Goal: Information Seeking & Learning: Learn about a topic

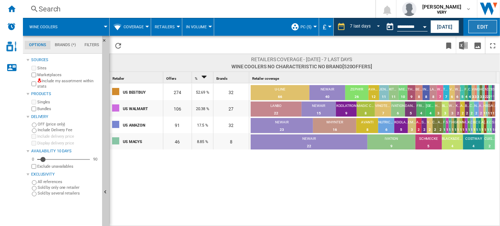
click at [491, 26] on button "Edit" at bounding box center [482, 26] width 29 height 13
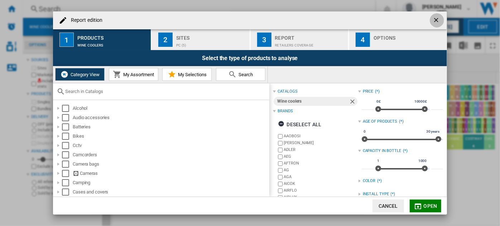
click at [435, 19] on ng-md-icon "getI18NText('BUTTONS.CLOSE_DIALOG')" at bounding box center [436, 20] width 9 height 9
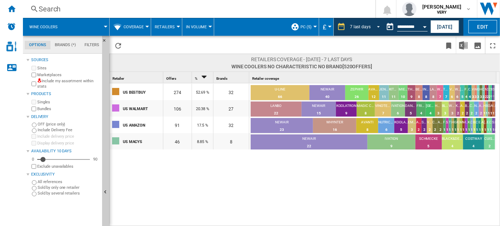
click at [366, 25] on div "7 last days" at bounding box center [360, 26] width 21 height 5
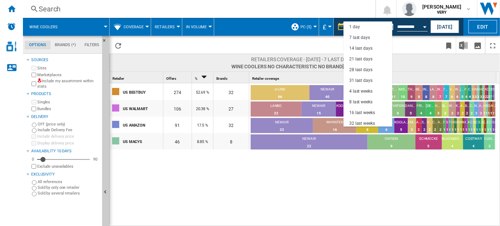
scroll to position [10, 0]
click at [364, 101] on div "16 last weeks" at bounding box center [362, 102] width 26 height 6
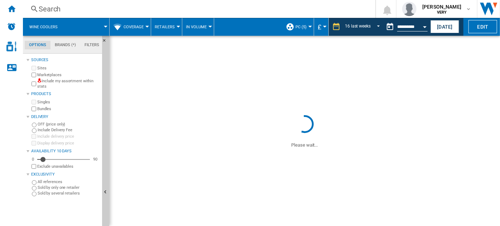
click at [137, 25] on span "Coverage" at bounding box center [133, 27] width 20 height 5
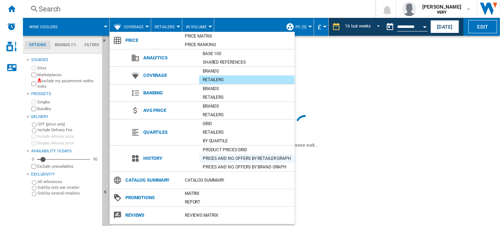
click at [238, 159] on div "Prices and No. offers by retailer graph" at bounding box center [247, 158] width 96 height 7
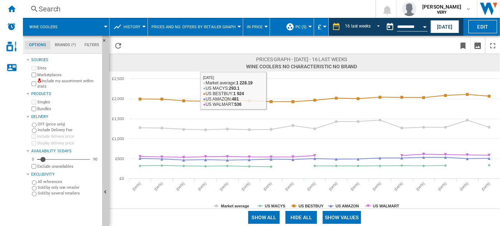
click at [257, 29] on button "In price" at bounding box center [256, 27] width 19 height 18
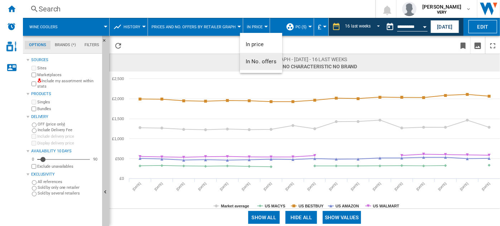
click at [264, 62] on span "In No. offers" at bounding box center [261, 61] width 31 height 6
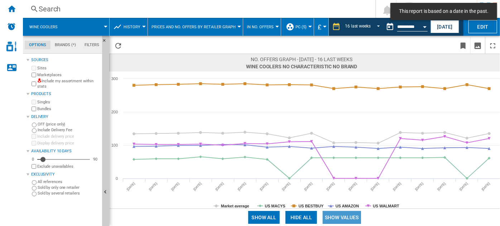
drag, startPoint x: 350, startPoint y: 216, endPoint x: 314, endPoint y: 220, distance: 36.4
click at [350, 216] on button "Show values" at bounding box center [341, 217] width 38 height 13
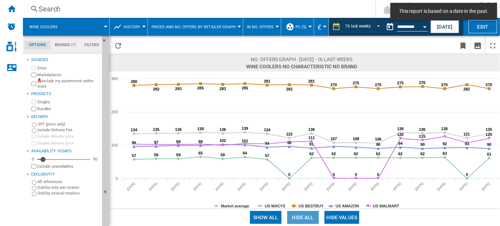
click at [297, 218] on button "Hide all" at bounding box center [302, 217] width 31 height 13
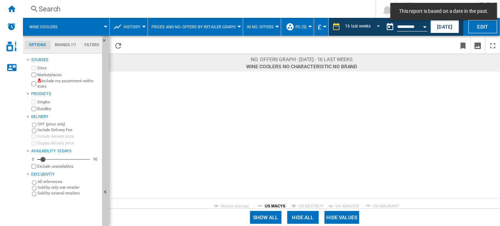
click at [274, 206] on tspan "US MACYS" at bounding box center [275, 206] width 20 height 4
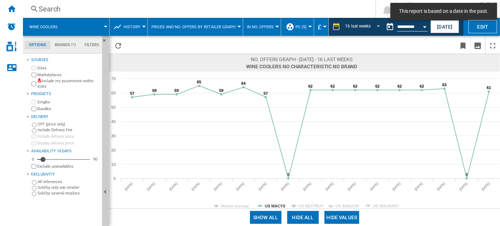
click at [274, 206] on tspan "US MACYS" at bounding box center [275, 206] width 20 height 4
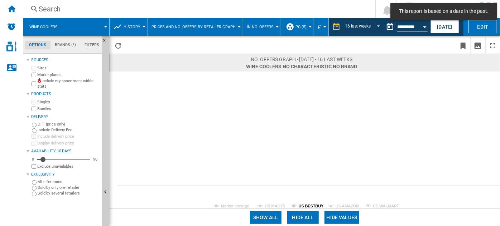
click at [307, 207] on tspan "US BESTBUY" at bounding box center [310, 206] width 25 height 4
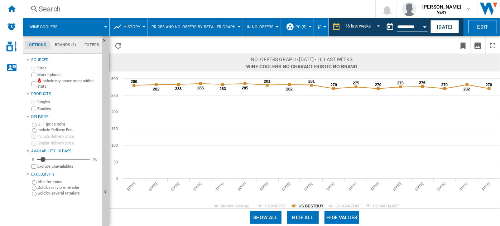
click at [307, 207] on tspan "US BESTBUY" at bounding box center [310, 206] width 25 height 4
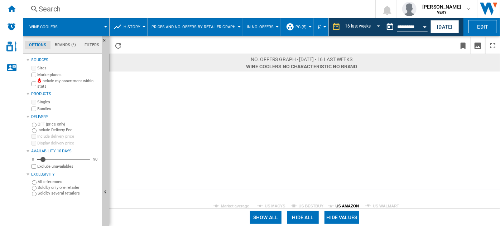
click at [344, 205] on tspan "US AMAZON" at bounding box center [346, 206] width 23 height 4
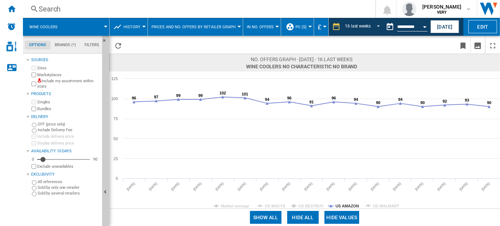
click at [344, 205] on tspan "US AMAZON" at bounding box center [346, 206] width 23 height 4
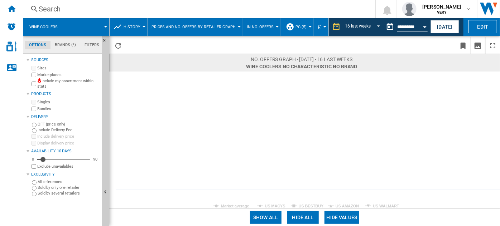
click at [373, 204] on tspan "US WALMART" at bounding box center [386, 206] width 26 height 4
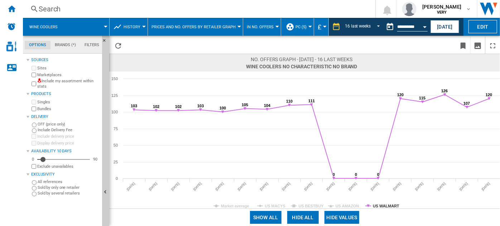
click at [373, 204] on tspan "US WALMART" at bounding box center [386, 206] width 26 height 4
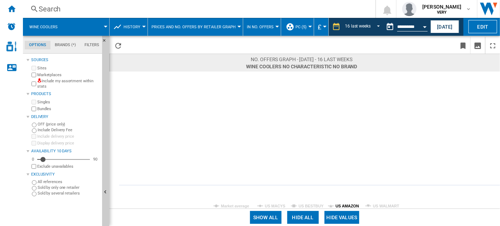
click at [351, 205] on tspan "US AMAZON" at bounding box center [346, 206] width 23 height 4
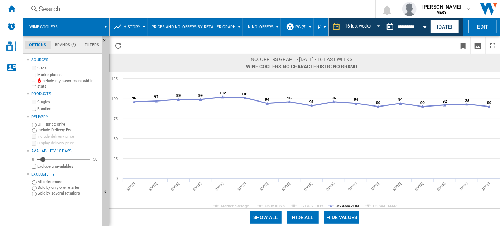
click at [351, 205] on tspan "US AMAZON" at bounding box center [346, 206] width 23 height 4
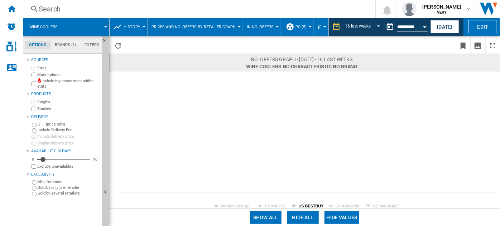
click at [316, 207] on tspan "US BESTBUY" at bounding box center [310, 206] width 25 height 4
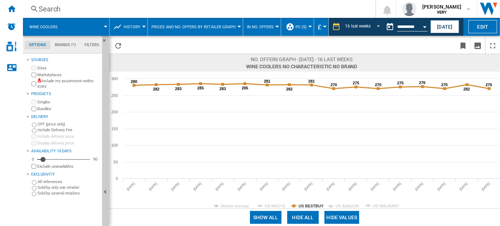
click at [316, 207] on tspan "US BESTBUY" at bounding box center [310, 206] width 25 height 4
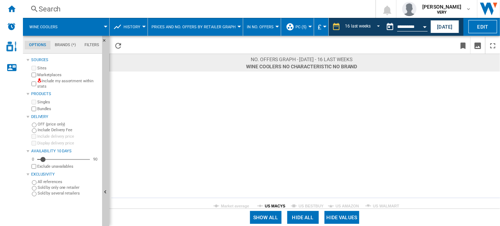
click at [279, 208] on tspan "US MACYS" at bounding box center [275, 206] width 20 height 4
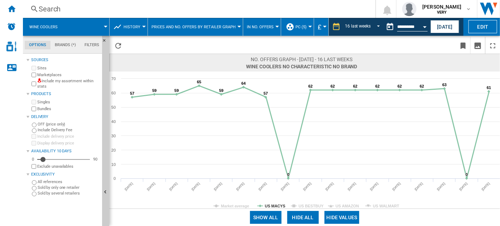
click at [279, 208] on tspan "US MACYS" at bounding box center [275, 206] width 20 height 4
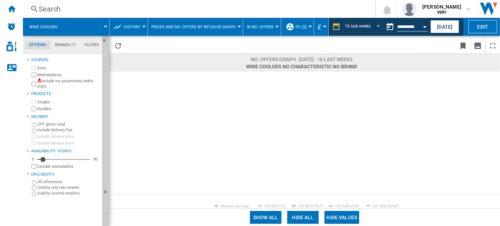
click at [279, 208] on tspan "US MACYS" at bounding box center [275, 206] width 20 height 4
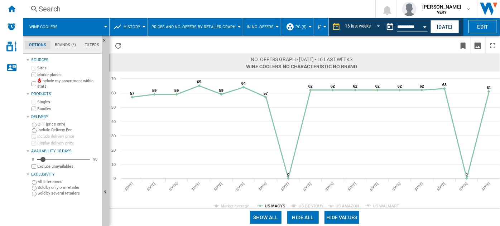
click at [279, 208] on tspan "US MACYS" at bounding box center [275, 206] width 20 height 4
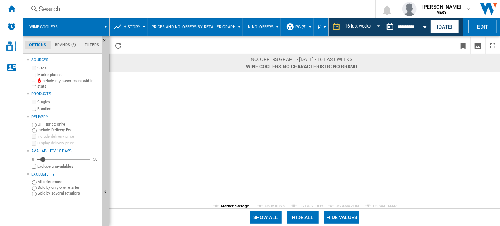
click at [239, 207] on tspan "Market average" at bounding box center [235, 206] width 28 height 4
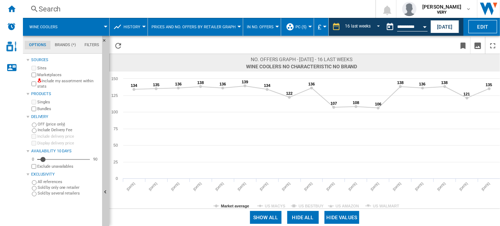
click at [239, 207] on tspan "Market average" at bounding box center [235, 206] width 28 height 4
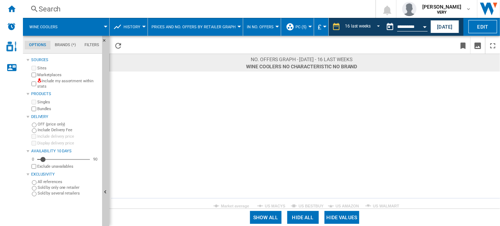
click at [195, 28] on span "Prices and No. offers by retailer graph" at bounding box center [193, 27] width 84 height 5
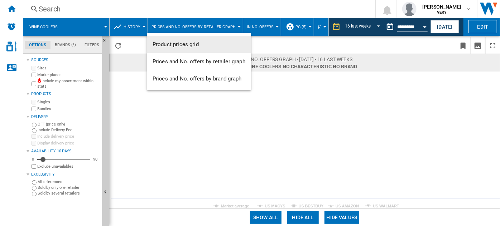
click at [134, 26] on md-backdrop at bounding box center [250, 113] width 500 height 226
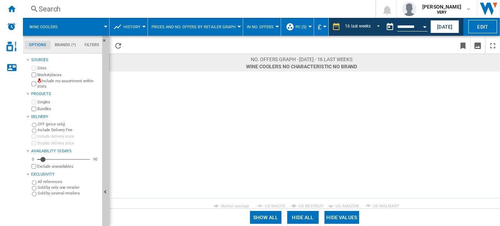
click at [134, 26] on span "History" at bounding box center [131, 27] width 17 height 5
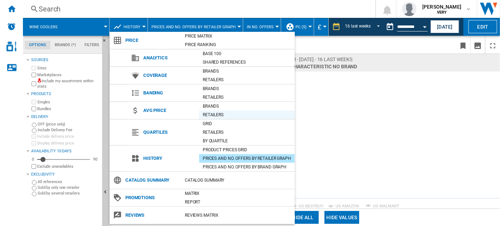
click at [220, 115] on div "Retailers" at bounding box center [247, 114] width 96 height 7
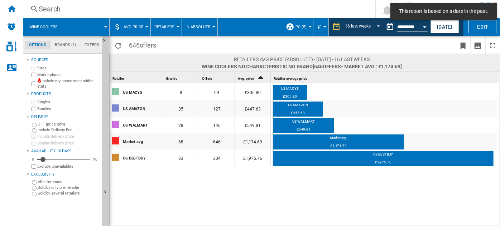
click at [206, 29] on span "In Absolute" at bounding box center [197, 27] width 25 height 5
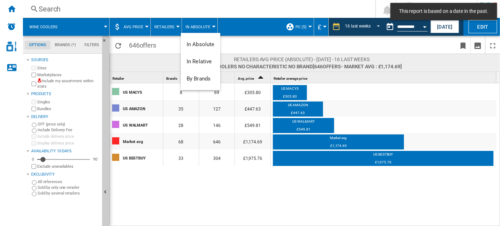
click at [206, 29] on md-backdrop at bounding box center [250, 113] width 500 height 226
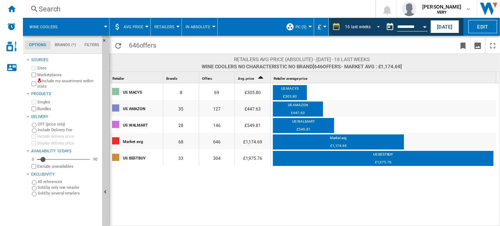
click at [358, 25] on div "16 last weeks" at bounding box center [358, 26] width 26 height 5
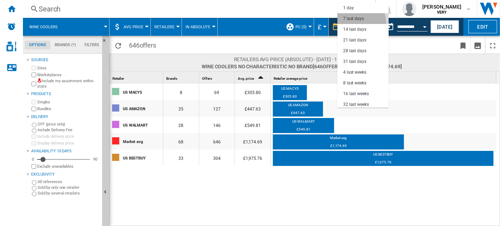
click at [357, 22] on md-option "7 last days" at bounding box center [362, 18] width 51 height 11
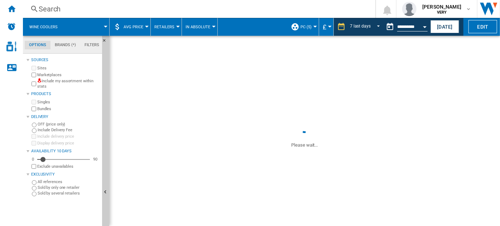
click at [327, 28] on button "£" at bounding box center [325, 27] width 7 height 18
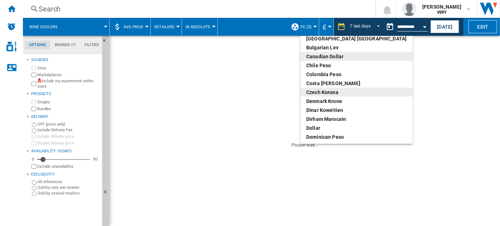
scroll to position [65, 0]
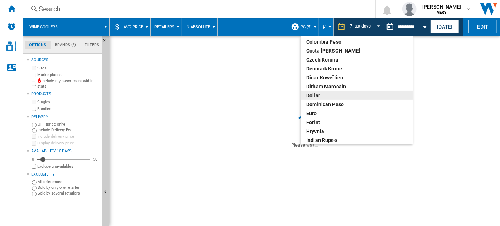
click at [316, 95] on div "dollar" at bounding box center [356, 95] width 101 height 7
